Goal: Transaction & Acquisition: Subscribe to service/newsletter

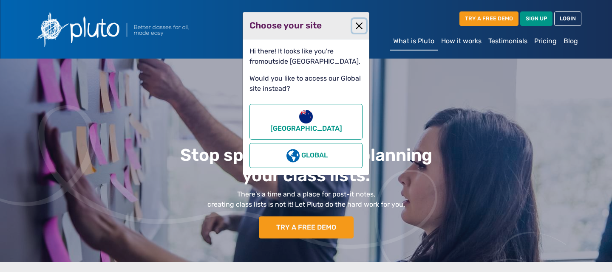
click at [361, 25] on button "Close" at bounding box center [359, 26] width 14 height 14
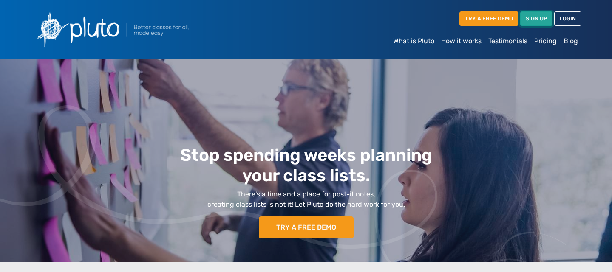
click at [541, 17] on link "SIGN UP" at bounding box center [536, 18] width 32 height 14
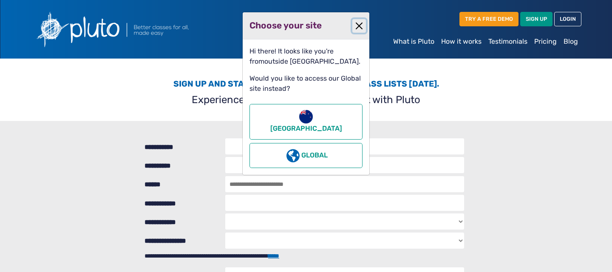
click at [357, 25] on button "Close" at bounding box center [359, 26] width 14 height 14
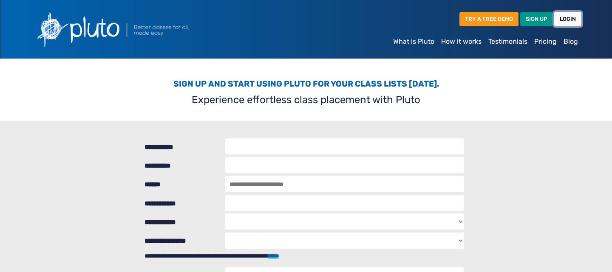
click at [566, 16] on link "LOGIN" at bounding box center [567, 19] width 27 height 14
